Goal: Task Accomplishment & Management: Manage account settings

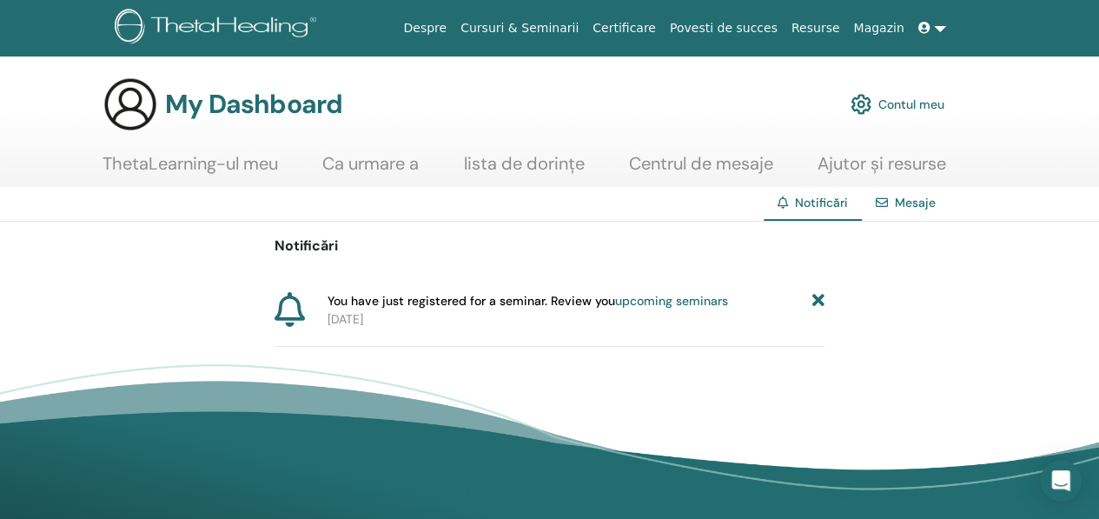
click at [645, 298] on link "upcoming seminars" at bounding box center [671, 301] width 113 height 16
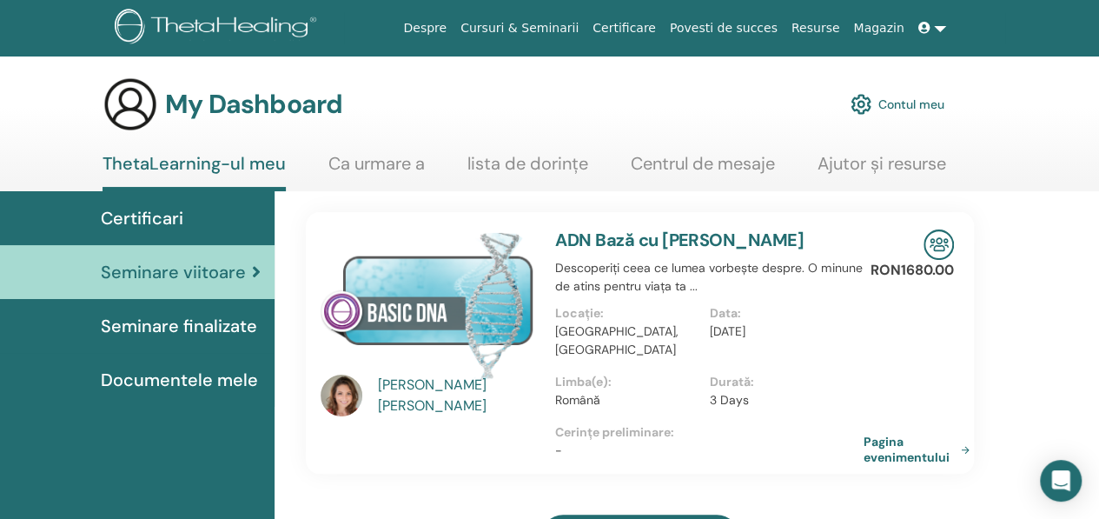
click at [939, 29] on link at bounding box center [933, 28] width 42 height 32
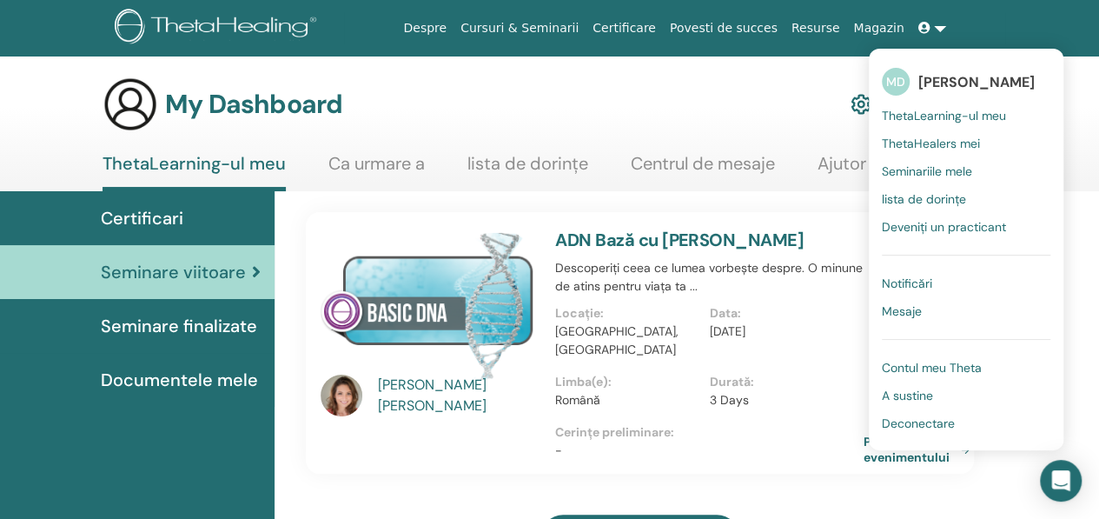
click at [900, 418] on span "Deconectare" at bounding box center [918, 423] width 73 height 16
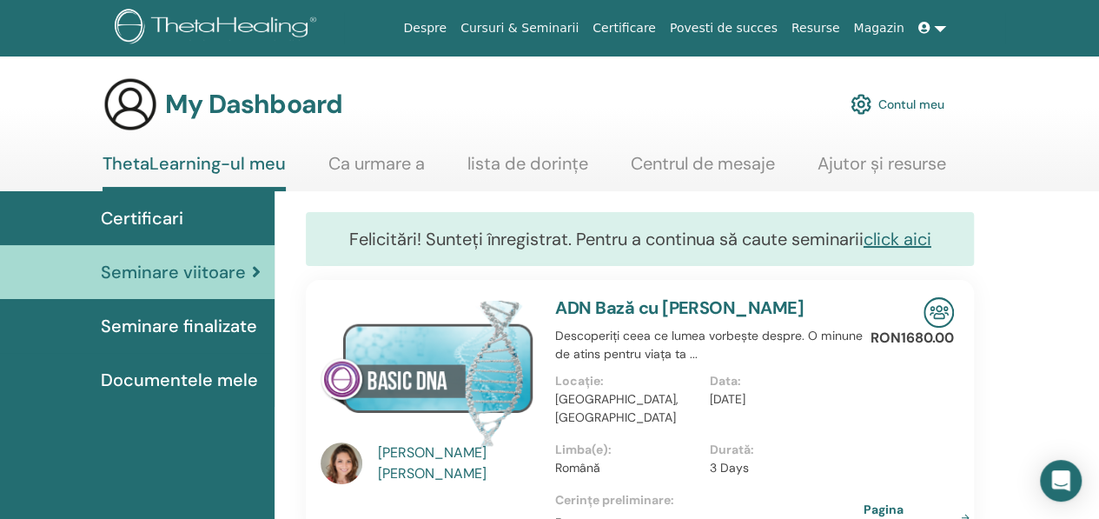
click at [934, 25] on link at bounding box center [933, 28] width 42 height 32
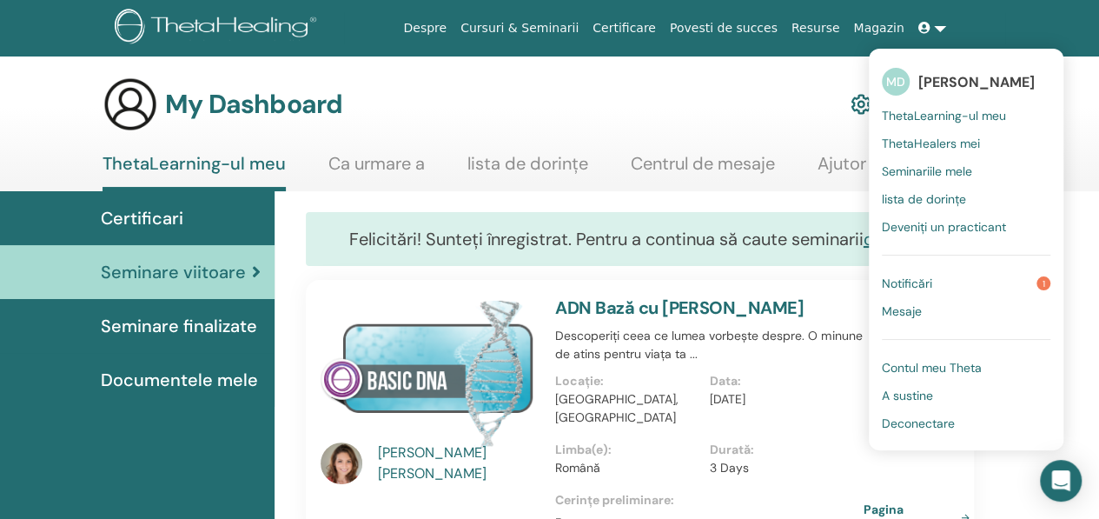
click at [933, 409] on link "Deconectare" at bounding box center [966, 423] width 169 height 28
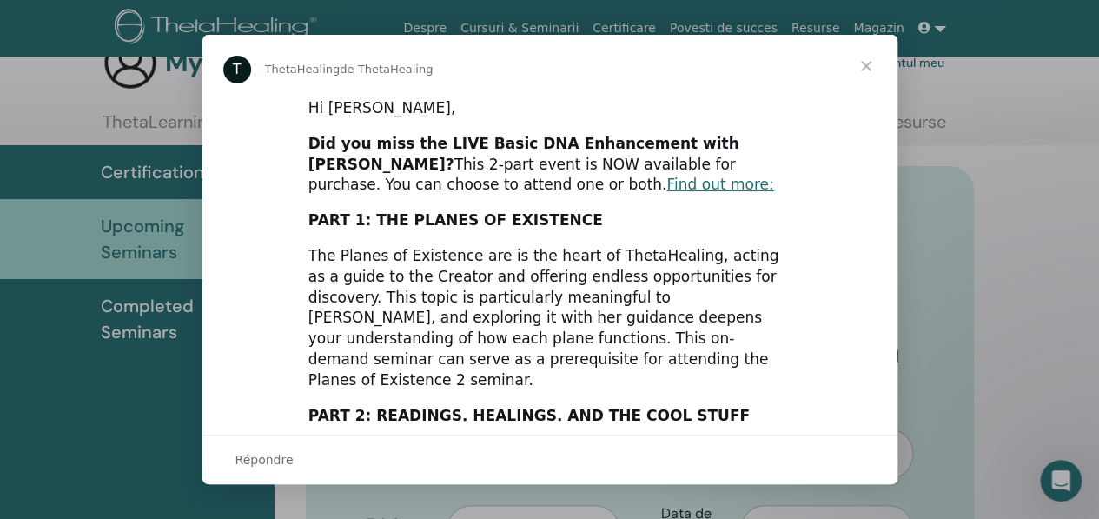
click at [867, 68] on span "Fermer" at bounding box center [866, 66] width 63 height 63
